Goal: Transaction & Acquisition: Purchase product/service

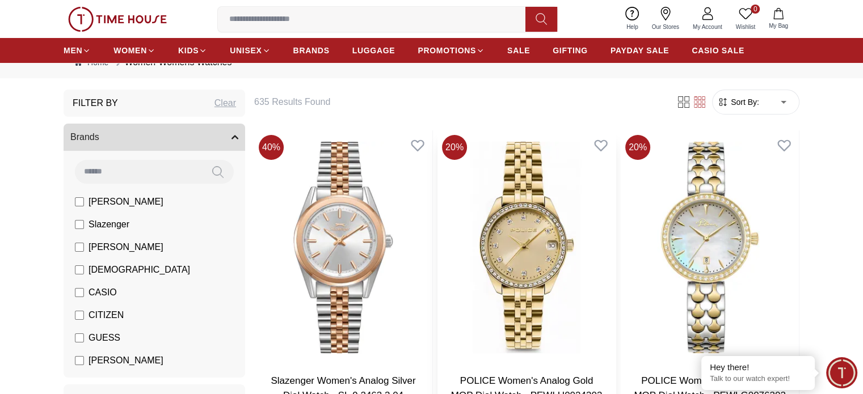
scroll to position [57, 0]
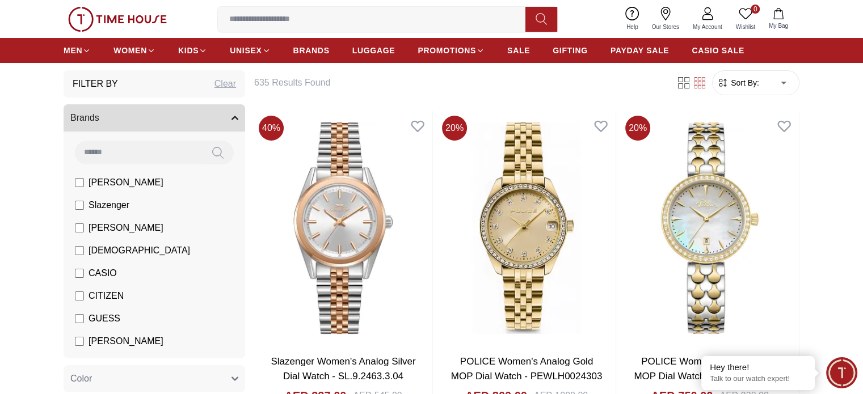
click at [124, 155] on input at bounding box center [138, 152] width 127 height 23
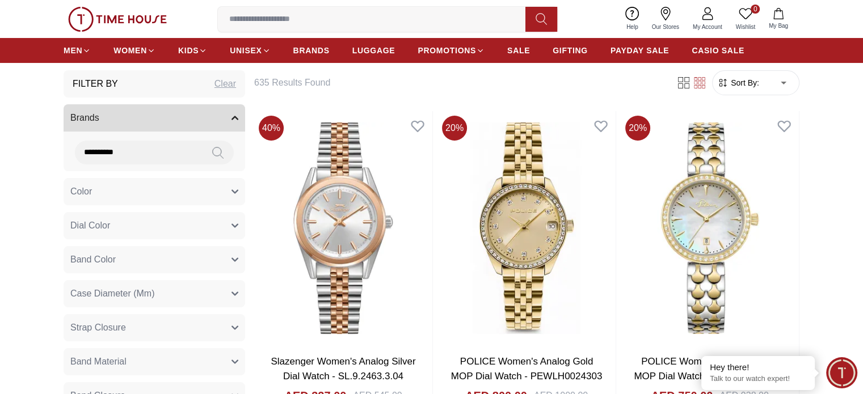
click at [222, 150] on icon at bounding box center [217, 152] width 11 height 13
click at [234, 117] on icon "button" at bounding box center [235, 118] width 6 height 3
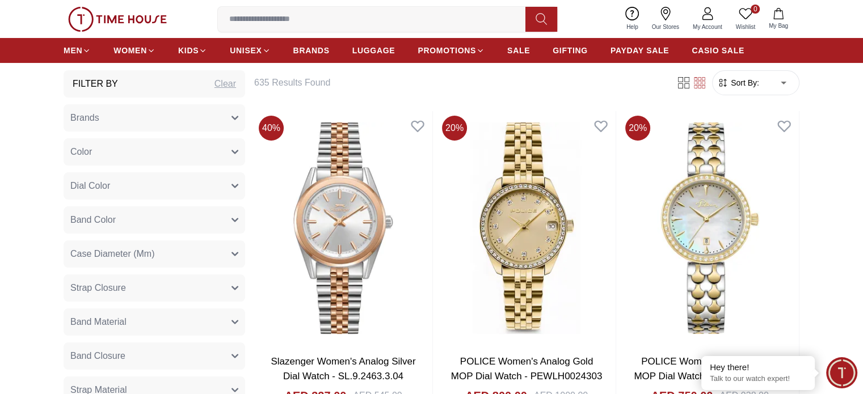
click at [234, 117] on icon "button" at bounding box center [234, 118] width 7 height 7
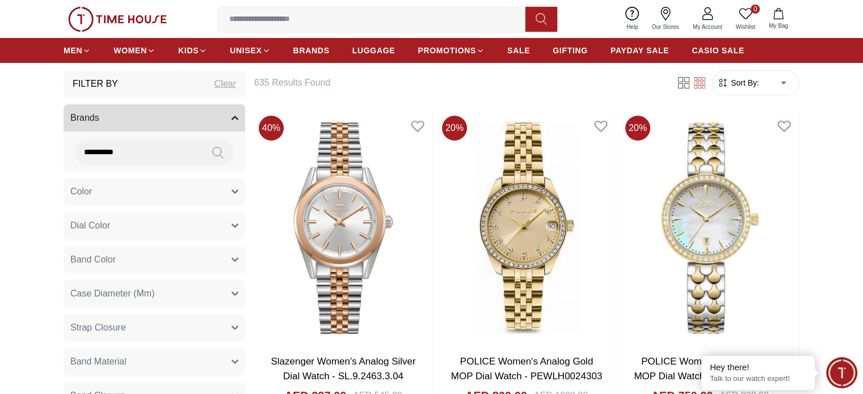
click at [166, 160] on input "**********" at bounding box center [138, 152] width 127 height 23
drag, startPoint x: 78, startPoint y: 154, endPoint x: 45, endPoint y: 152, distance: 33.5
type input "*"
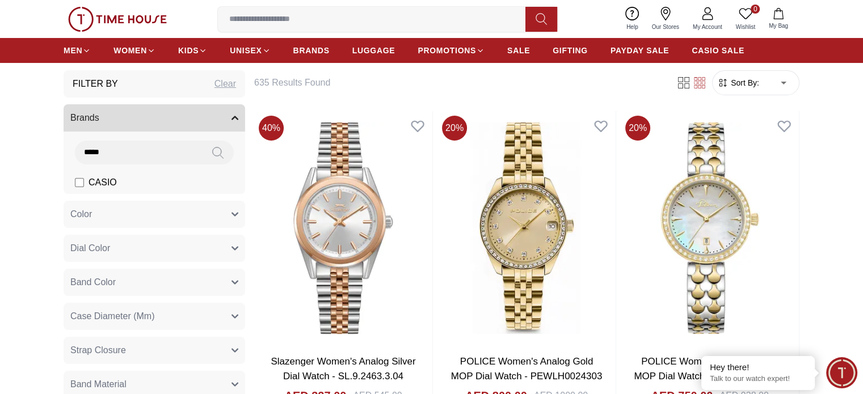
type input "*****"
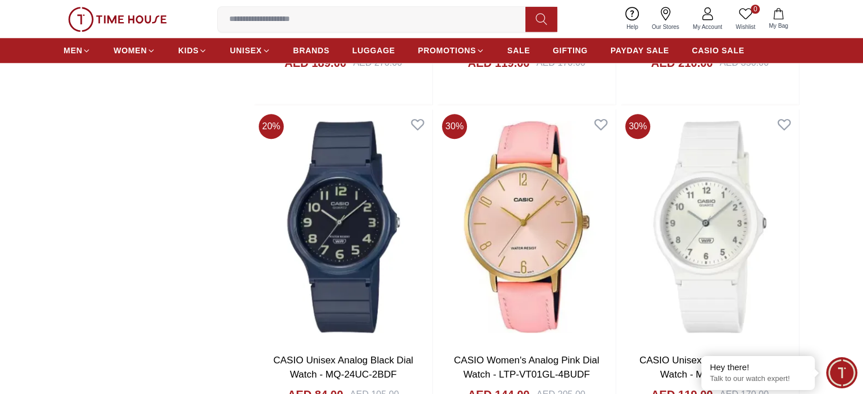
scroll to position [1191, 0]
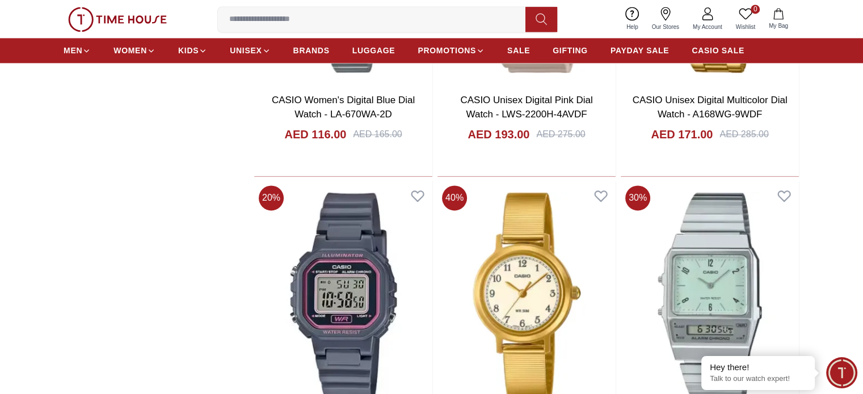
scroll to position [1702, 0]
